Goal: Book appointment/travel/reservation

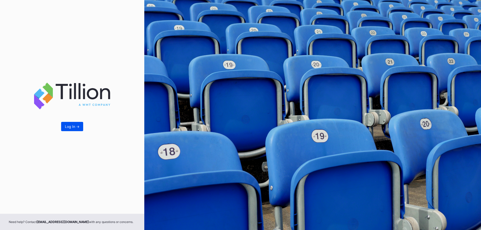
click at [71, 127] on div "Log In ->" at bounding box center [72, 127] width 15 height 4
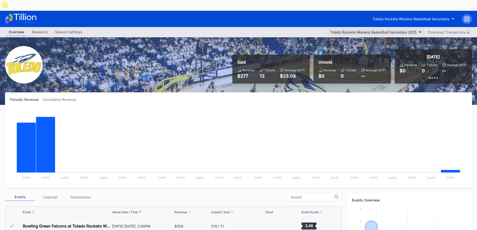
click at [417, 29] on button "Toledo Rockets Womens Basketball Secondary 2025" at bounding box center [376, 32] width 97 height 7
click at [430, 17] on div "Toledo Rockets Womens Basketball Secondary" at bounding box center [411, 19] width 77 height 4
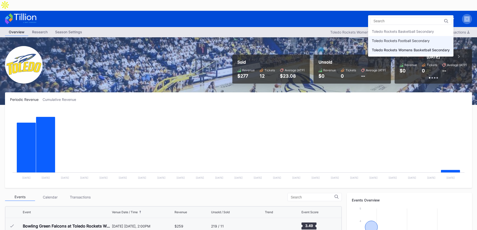
click at [394, 40] on div "Toledo Rockets Football Secondary" at bounding box center [401, 41] width 58 height 4
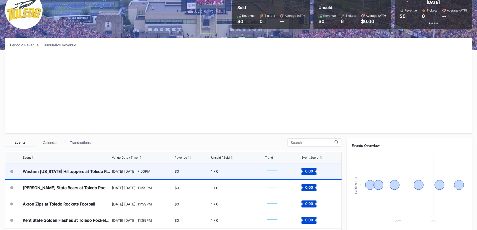
scroll to position [100, 0]
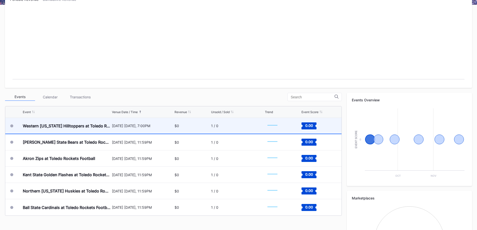
click at [116, 124] on div "[DATE] [DATE], 7:00PM" at bounding box center [143, 126] width 62 height 4
